Goal: Transaction & Acquisition: Purchase product/service

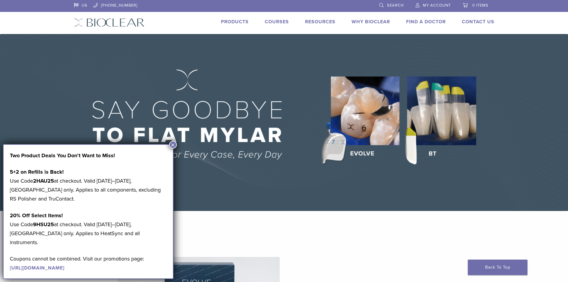
click at [428, 4] on span "My Account" at bounding box center [437, 5] width 28 height 5
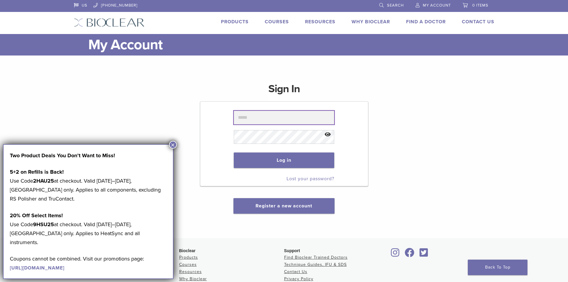
click at [258, 122] on input "text" at bounding box center [284, 118] width 101 height 14
type input "**********"
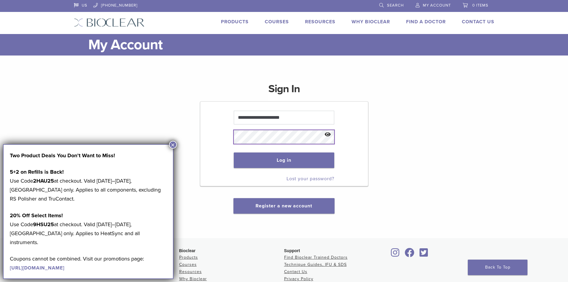
click at [234, 152] on button "Log in" at bounding box center [284, 160] width 101 height 16
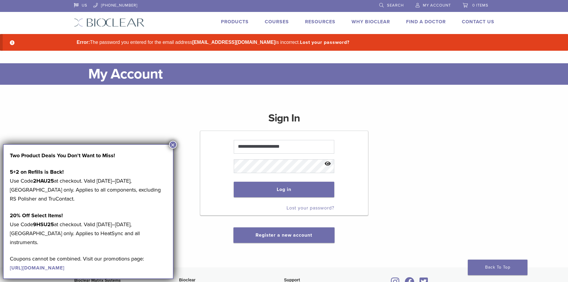
click at [171, 144] on button "×" at bounding box center [173, 145] width 8 height 8
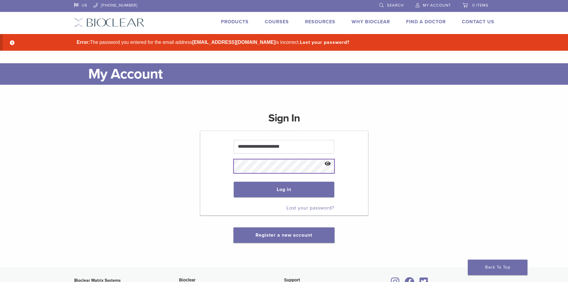
click at [234, 182] on button "Log in" at bounding box center [284, 190] width 101 height 16
click at [308, 192] on button "Log in" at bounding box center [284, 190] width 101 height 16
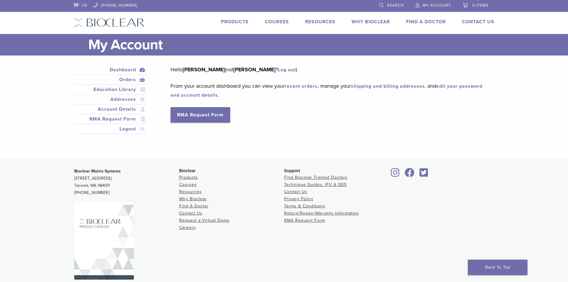
click at [125, 78] on link "Orders" at bounding box center [110, 79] width 70 height 7
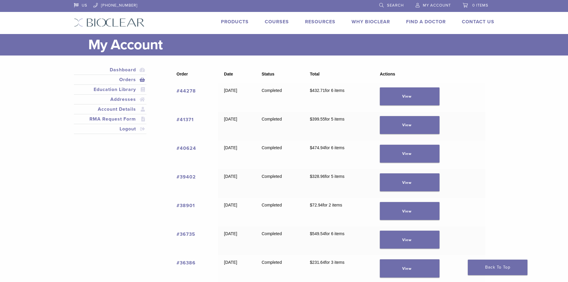
click at [187, 91] on link "#44278" at bounding box center [186, 91] width 19 height 6
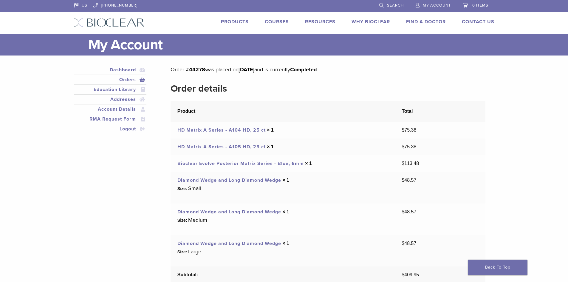
click at [197, 212] on link "Diamond Wedge and Long Diamond Wedge" at bounding box center [230, 212] width 104 height 6
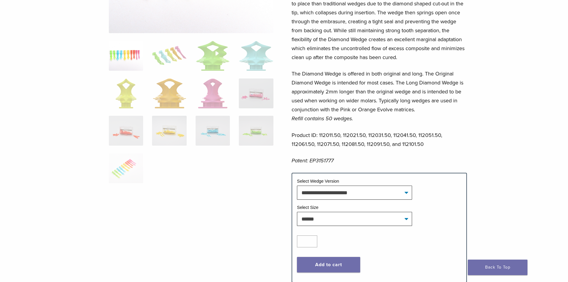
scroll to position [209, 0]
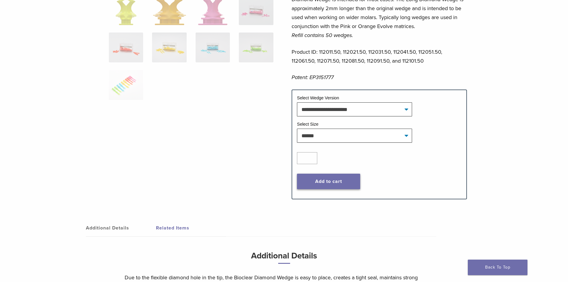
click at [338, 182] on button "Add to cart" at bounding box center [328, 182] width 63 height 16
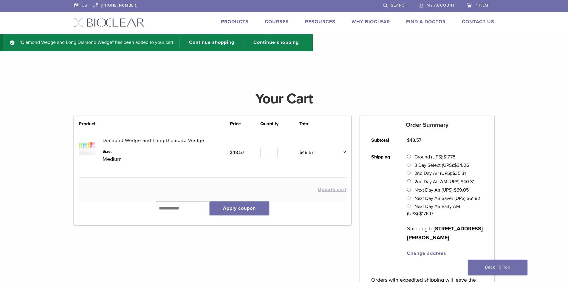
click at [138, 140] on link "Diamond Wedge and Long Diamond Wedge" at bounding box center [154, 141] width 102 height 6
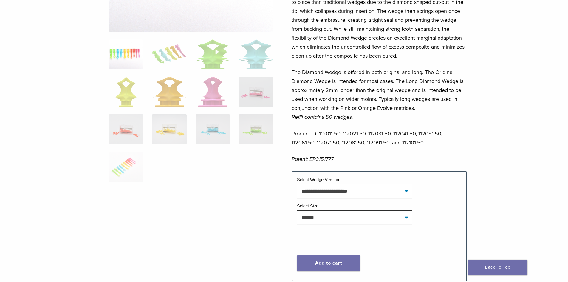
scroll to position [209, 0]
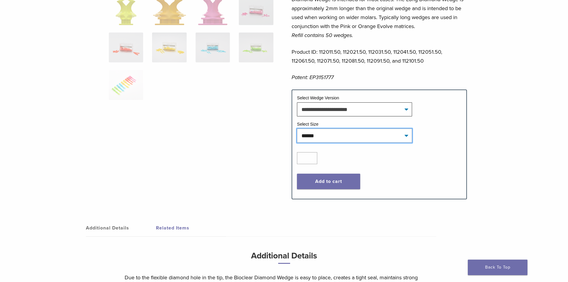
click at [338, 137] on select "**********" at bounding box center [354, 136] width 115 height 14
click at [297, 129] on select "**********" at bounding box center [354, 136] width 115 height 14
select select "*****"
click at [325, 184] on button "Add to cart" at bounding box center [328, 182] width 63 height 16
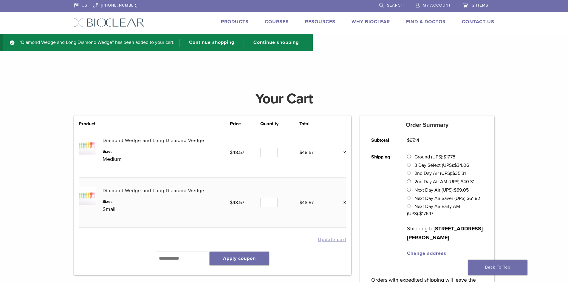
click at [383, 4] on link "Search" at bounding box center [391, 4] width 24 height 9
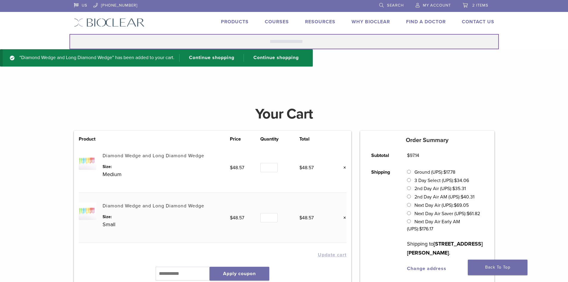
click at [174, 38] on input "Search for:" at bounding box center [285, 41] width 430 height 15
click at [175, 40] on input "Search for:" at bounding box center [285, 41] width 430 height 15
type input "*********"
click at [69, 34] on button "Search" at bounding box center [69, 34] width 0 height 0
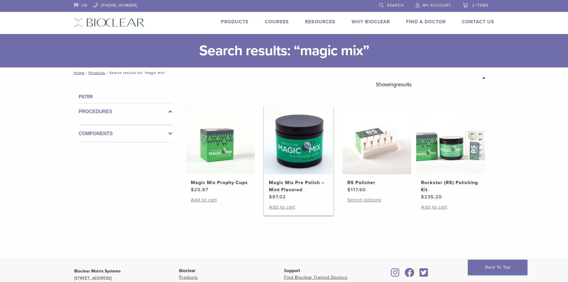
click at [302, 129] on img at bounding box center [298, 140] width 69 height 69
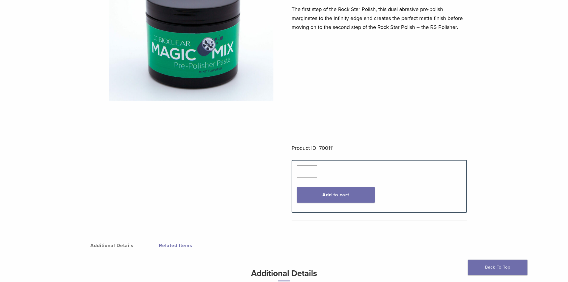
scroll to position [89, 0]
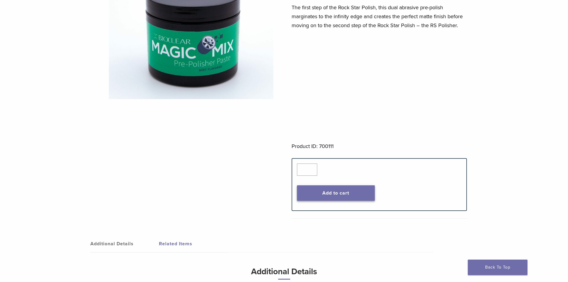
click at [330, 192] on button "Add to cart" at bounding box center [336, 193] width 78 height 16
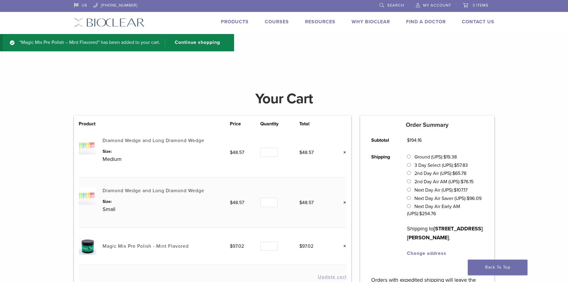
click at [382, 4] on link "Search" at bounding box center [392, 4] width 24 height 9
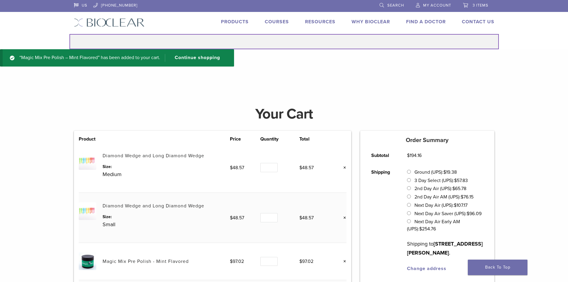
click at [283, 41] on input "Search for:" at bounding box center [285, 41] width 430 height 15
type input "**********"
click at [69, 34] on button "Search" at bounding box center [69, 34] width 0 height 0
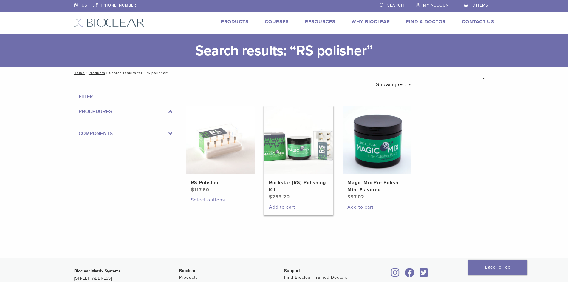
click at [279, 148] on img at bounding box center [298, 140] width 69 height 69
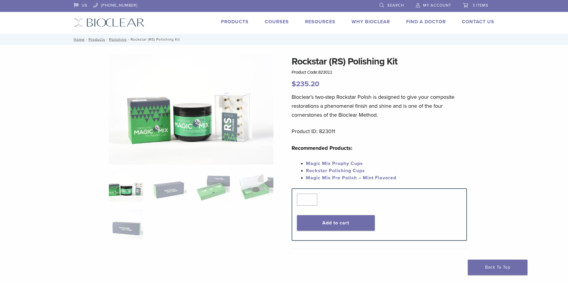
click at [354, 163] on link "Magic Mix Prophy Cups" at bounding box center [334, 164] width 57 height 6
click at [230, 116] on img at bounding box center [191, 109] width 165 height 110
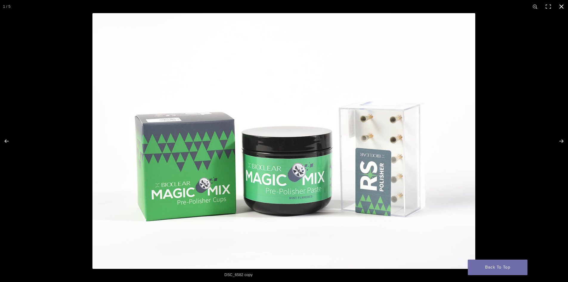
click at [519, 60] on div at bounding box center [376, 154] width 568 height 282
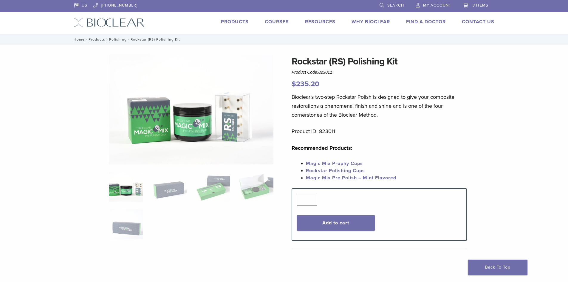
click at [342, 169] on link "Rockstar Polishing Cups" at bounding box center [335, 171] width 59 height 6
click at [336, 227] on button "Add to cart" at bounding box center [336, 223] width 78 height 16
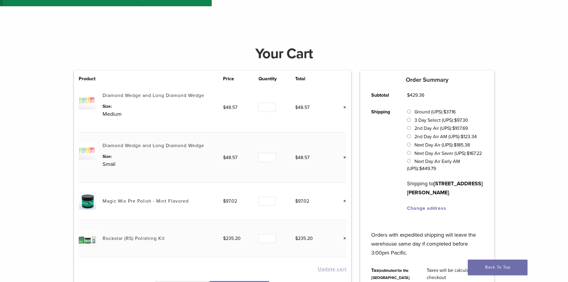
scroll to position [119, 0]
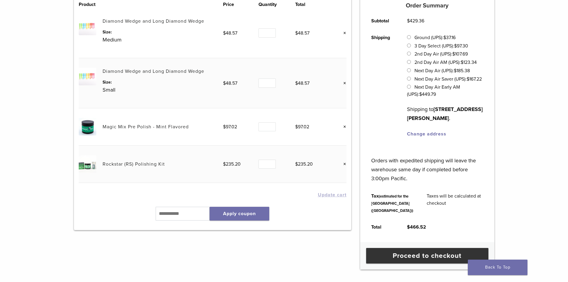
click at [345, 127] on link "×" at bounding box center [343, 127] width 8 height 8
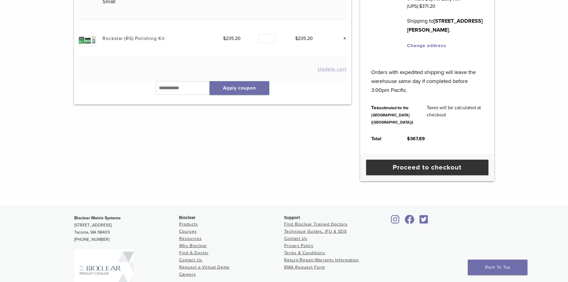
scroll to position [209, 0]
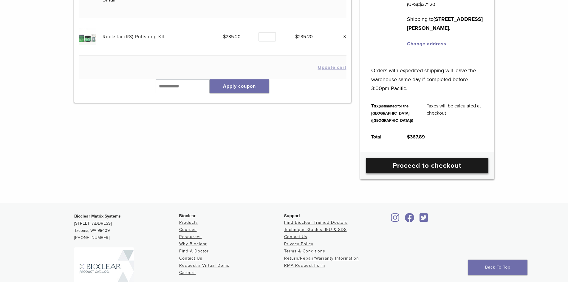
click at [403, 173] on link "Proceed to checkout" at bounding box center [427, 166] width 122 height 16
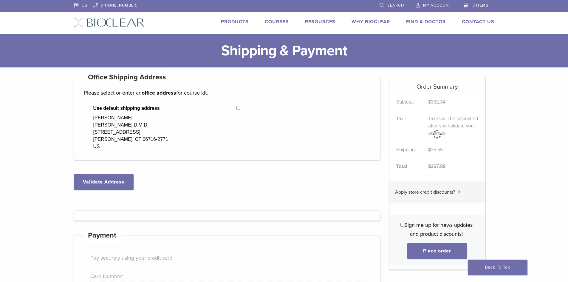
select select "**"
click at [89, 182] on button "Validate Address" at bounding box center [104, 182] width 60 height 16
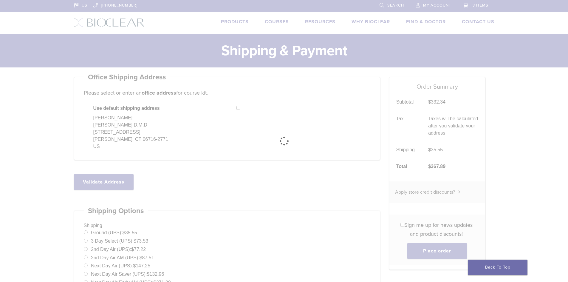
select select "**"
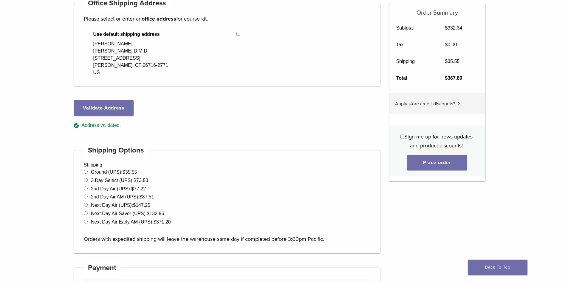
scroll to position [89, 0]
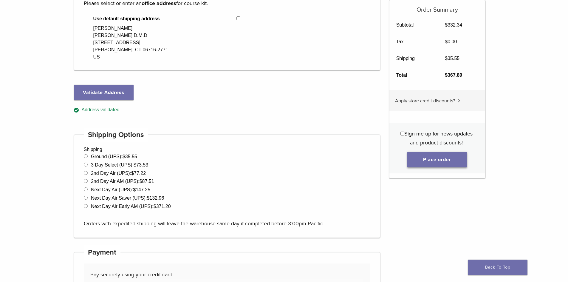
click at [441, 158] on button "Place order" at bounding box center [438, 160] width 60 height 16
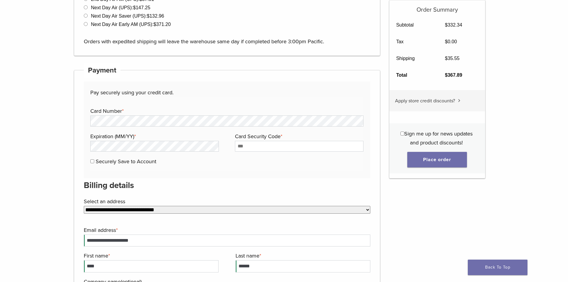
scroll to position [316, 0]
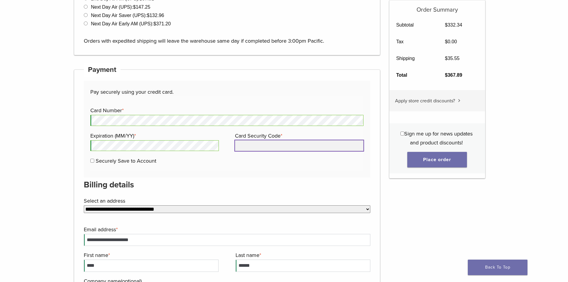
click at [263, 145] on input "Card Security Code *" at bounding box center [299, 145] width 129 height 11
click at [247, 147] on input "Card Security Code *" at bounding box center [299, 145] width 129 height 11
click at [251, 150] on input "Card Security Code *" at bounding box center [299, 145] width 129 height 11
type input "***"
click at [239, 180] on h3 "Billing details" at bounding box center [227, 185] width 287 height 14
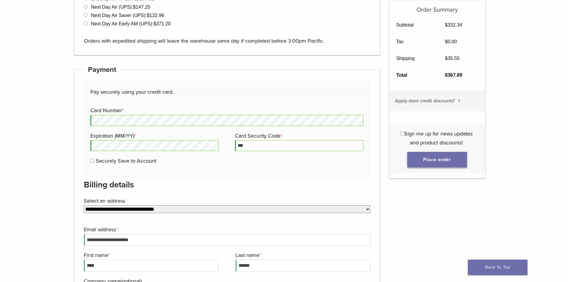
click at [435, 163] on button "Place order" at bounding box center [438, 160] width 60 height 16
